Goal: Navigation & Orientation: Find specific page/section

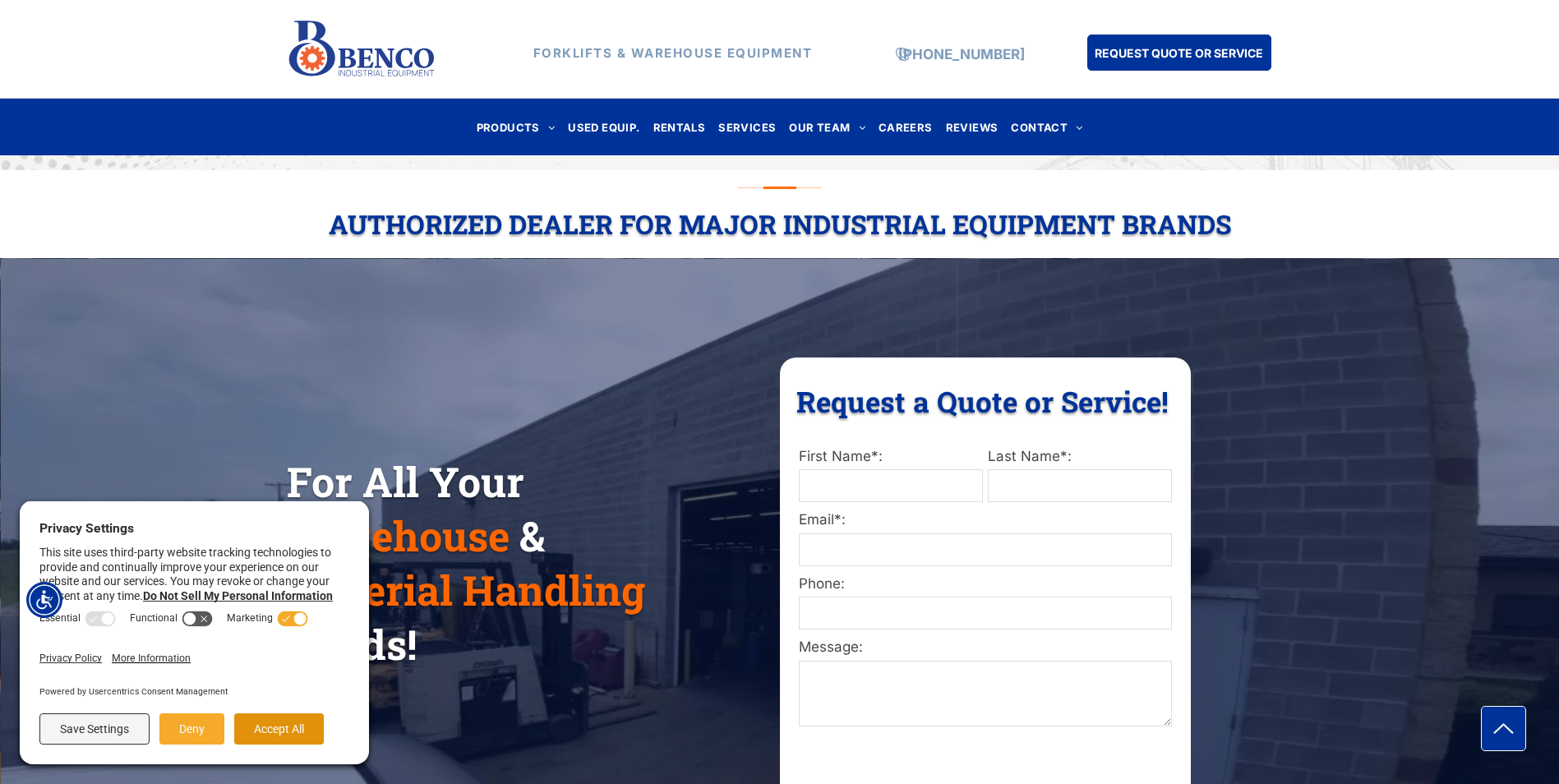
click at [272, 728] on button "Accept All" at bounding box center [279, 728] width 89 height 31
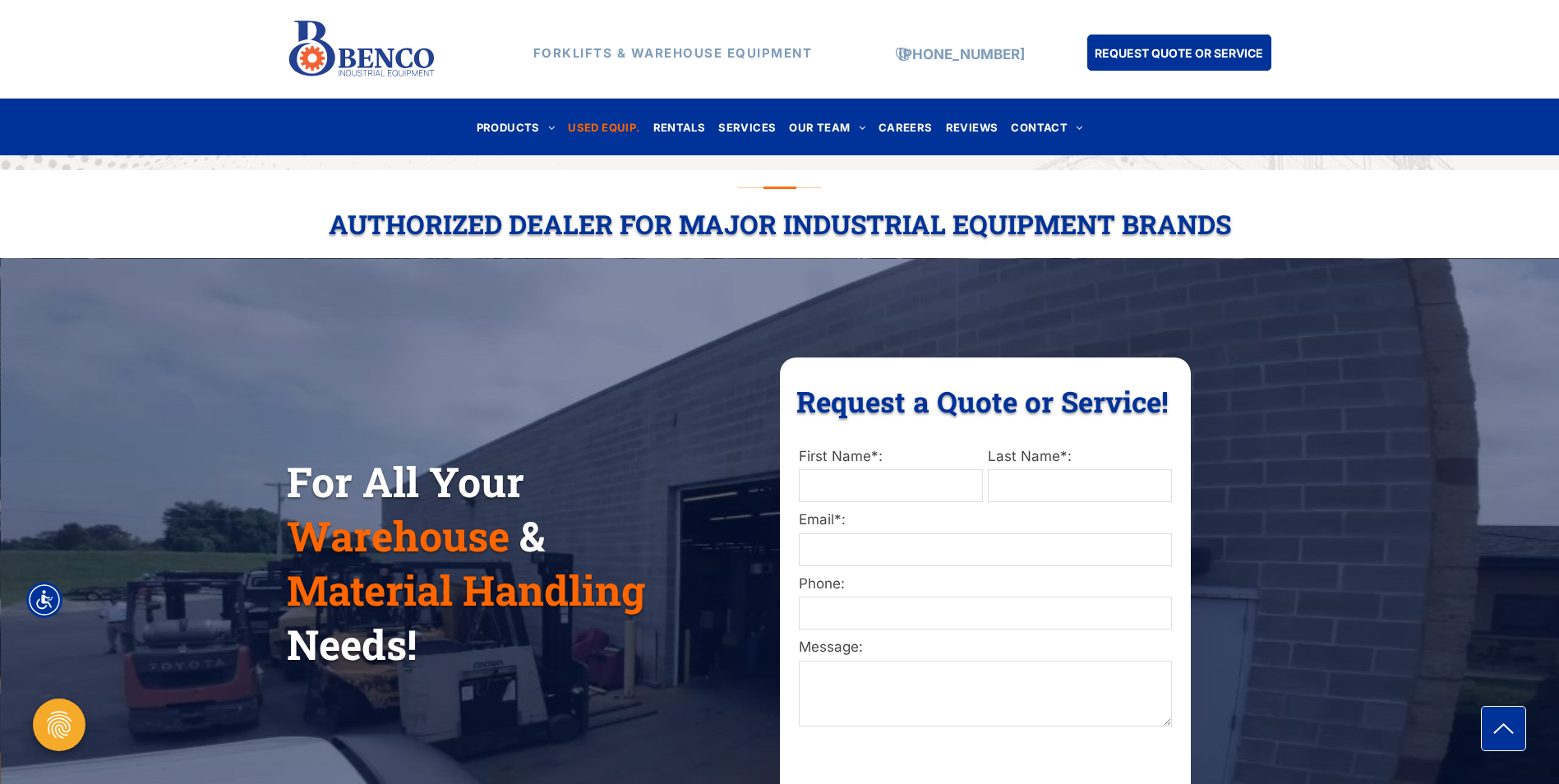
click at [601, 120] on span "USED EQUIP." at bounding box center [604, 127] width 71 height 23
